Goal: Information Seeking & Learning: Learn about a topic

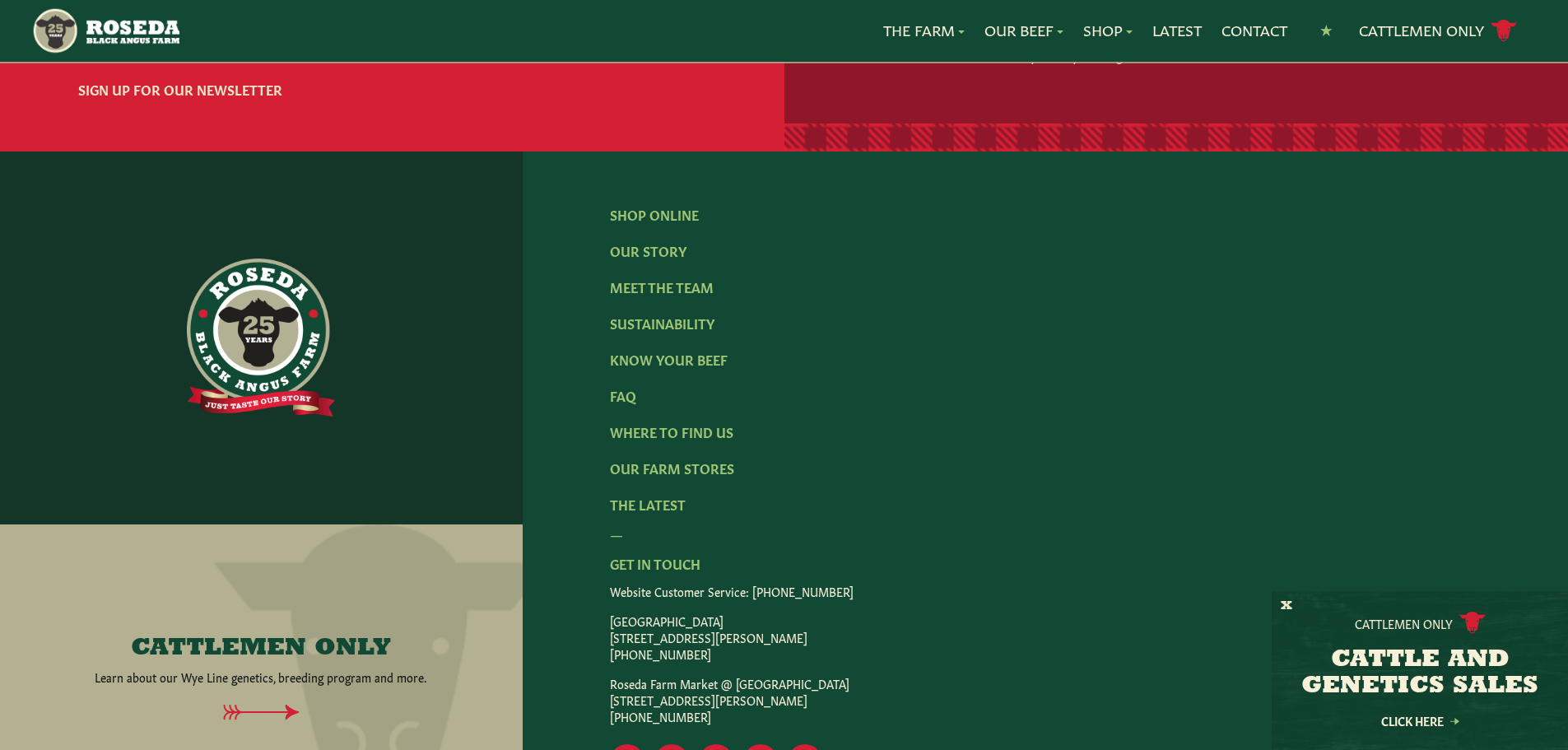
scroll to position [2539, 0]
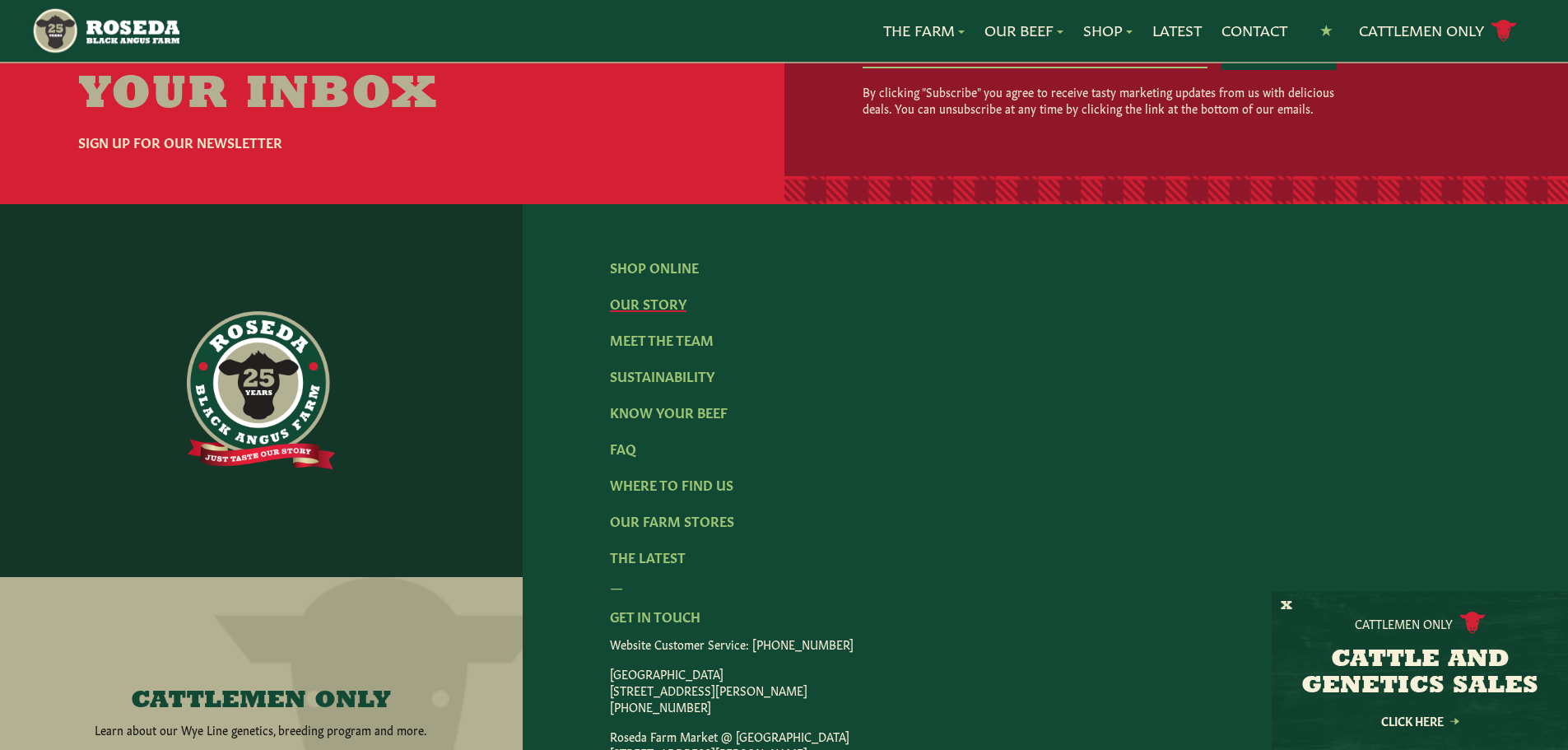
click at [643, 294] on link "Our Story" at bounding box center [648, 303] width 76 height 18
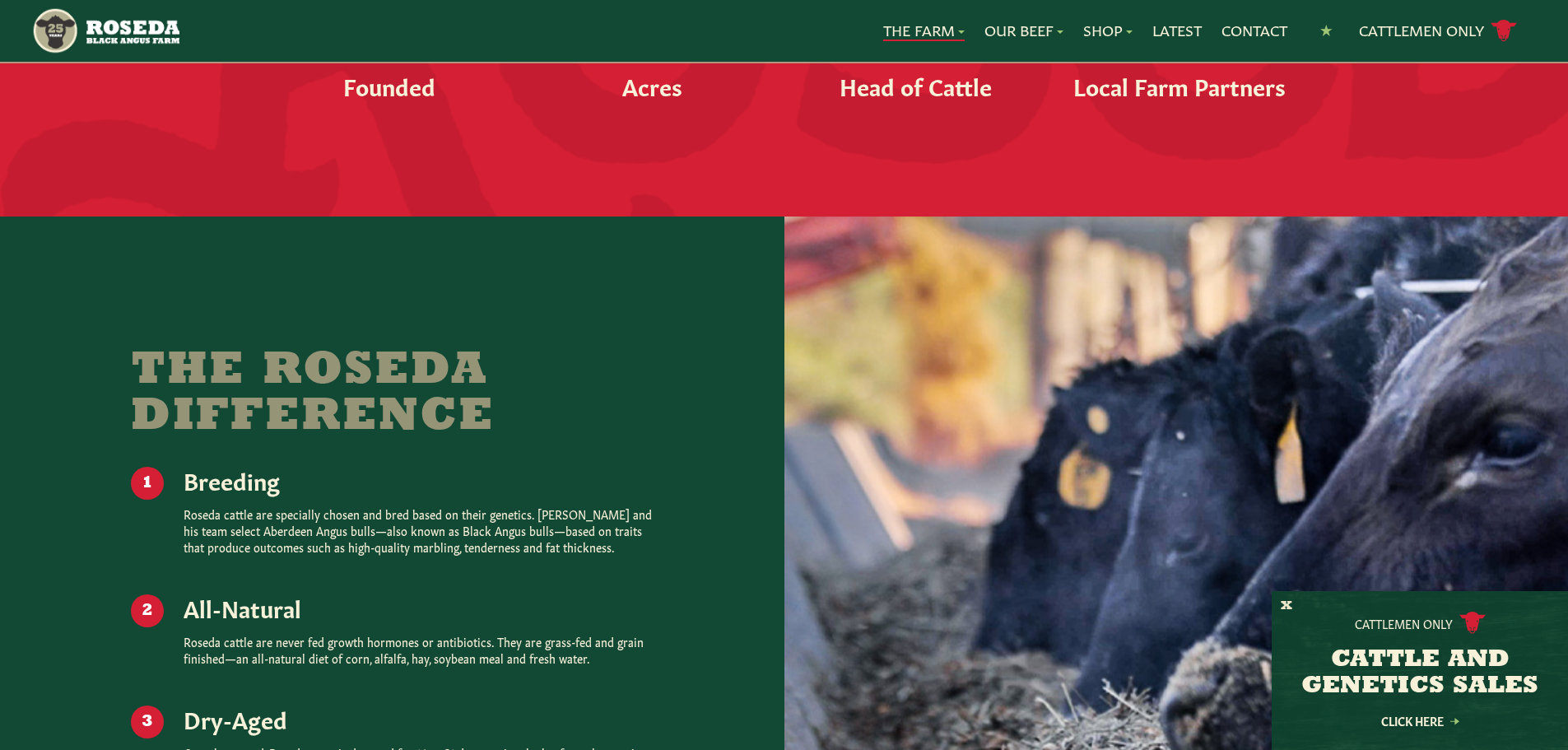
scroll to position [2223, 0]
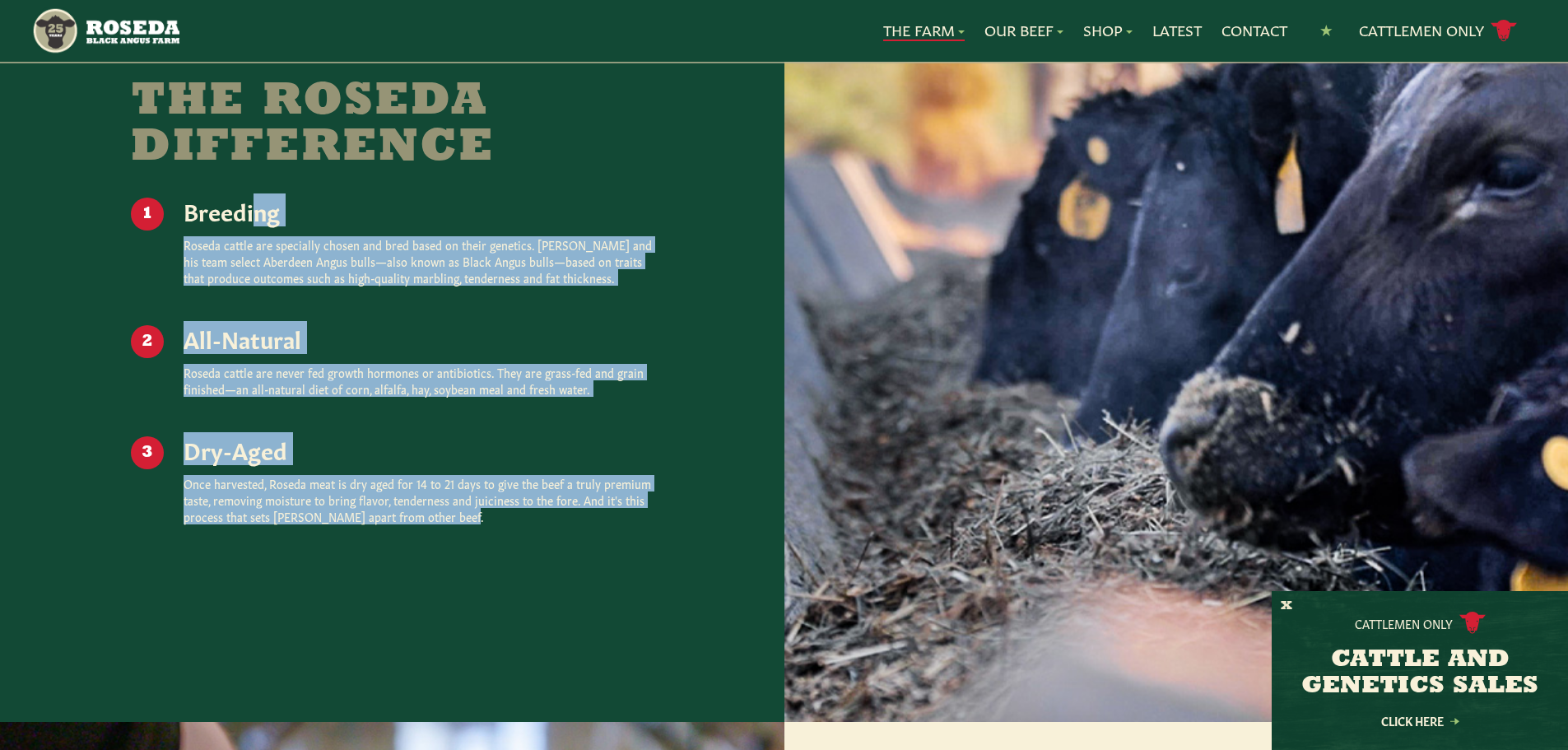
drag, startPoint x: 437, startPoint y: 491, endPoint x: 162, endPoint y: 160, distance: 430.3
click at [162, 160] on div "The Roseda Difference Breeding Roseda cattle are specially chosen and bred base…" at bounding box center [392, 321] width 523 height 485
click at [205, 539] on div "The Roseda Difference Breeding Roseda cattle are specially chosen and bred base…" at bounding box center [392, 334] width 784 height 775
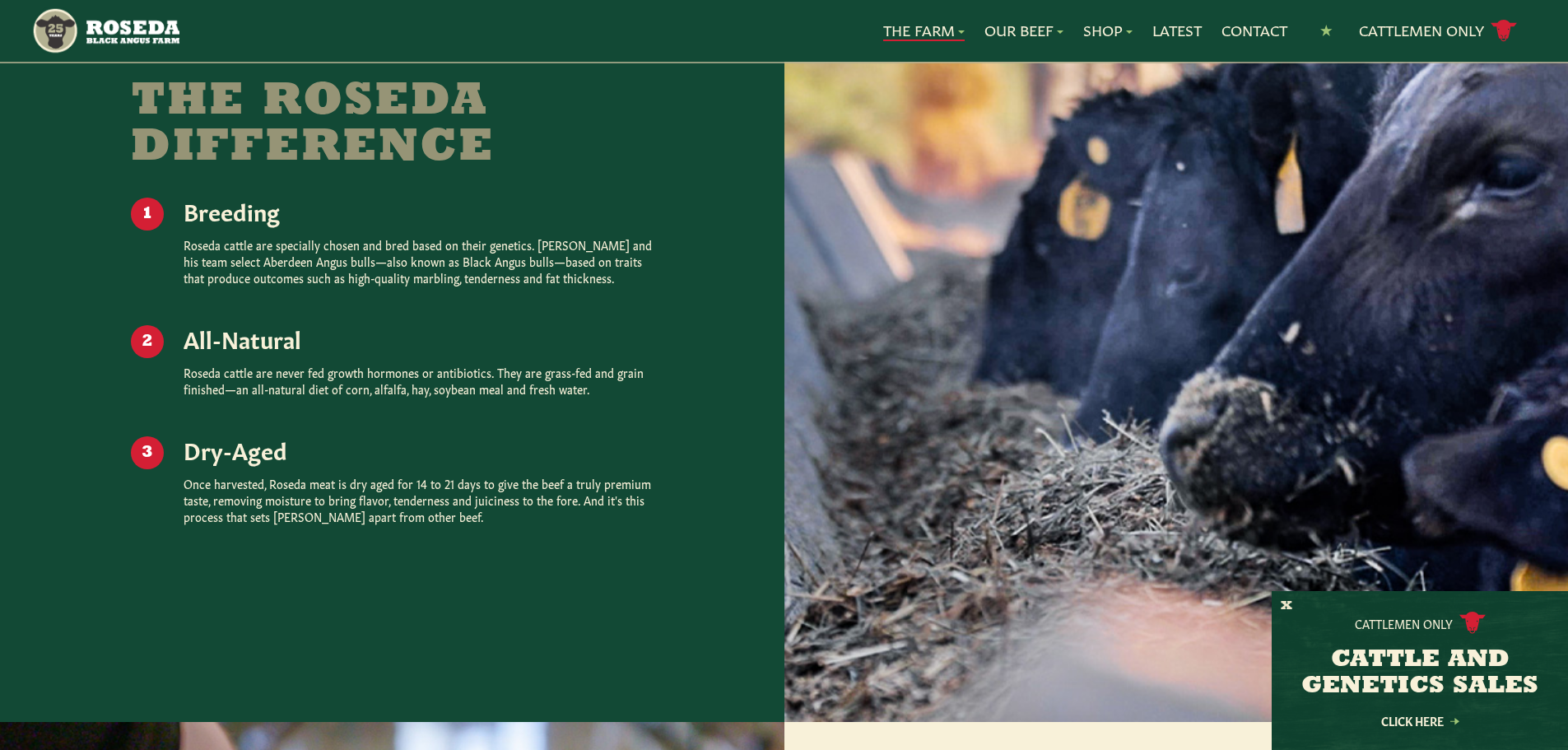
drag, startPoint x: 434, startPoint y: 493, endPoint x: 429, endPoint y: 482, distance: 12.1
click at [429, 482] on ol "Breeding Roseda cattle are specially chosen and bred based on their genetics. […" at bounding box center [392, 380] width 523 height 366
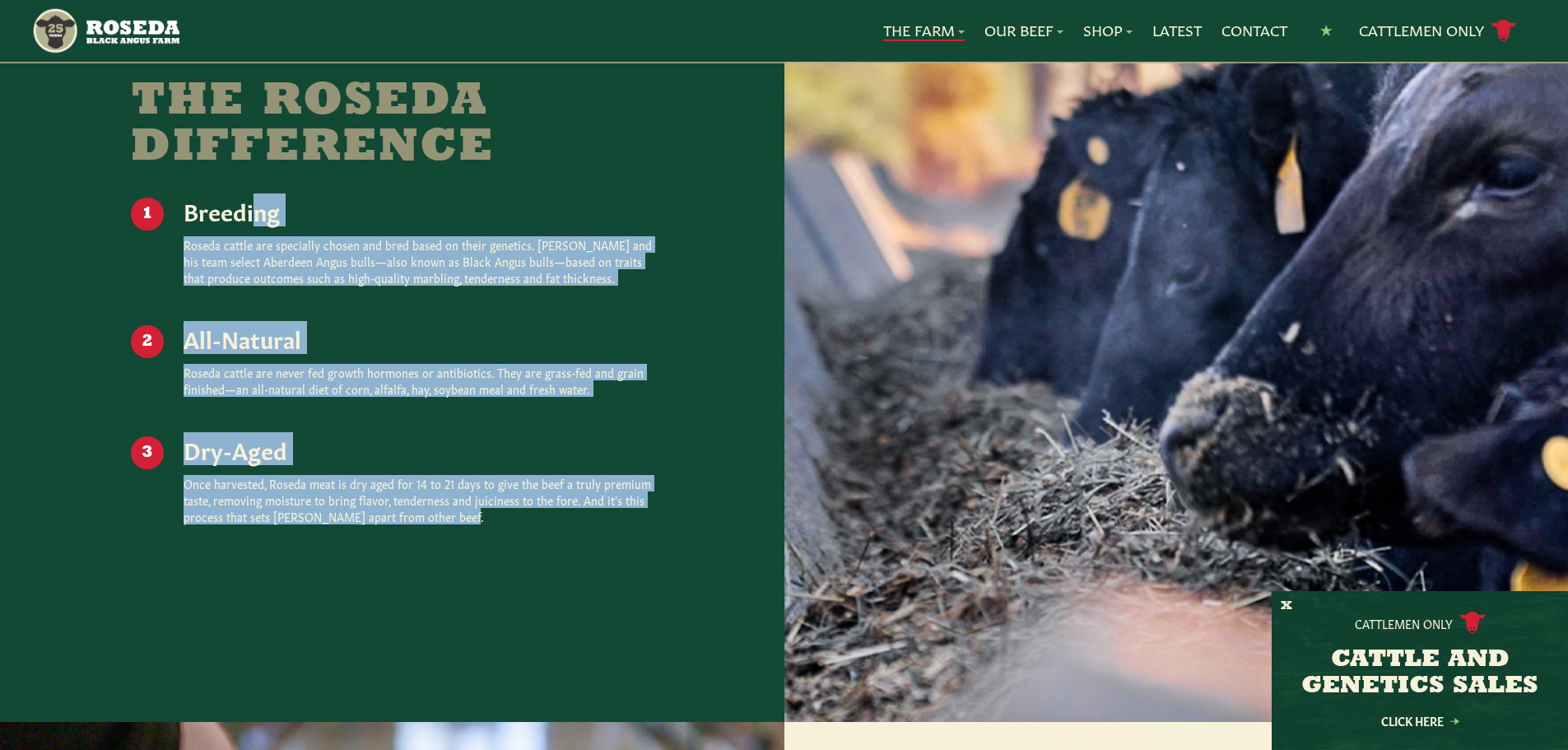
drag, startPoint x: 431, startPoint y: 481, endPoint x: 189, endPoint y: 186, distance: 381.6
click at [189, 197] on ol "Breeding Roseda cattle are specially chosen and bred based on their genetics. […" at bounding box center [392, 380] width 523 height 366
copy ol "Breeding Roseda cattle are specially chosen and bred based on their genetics. […"
